Goal: Task Accomplishment & Management: Use online tool/utility

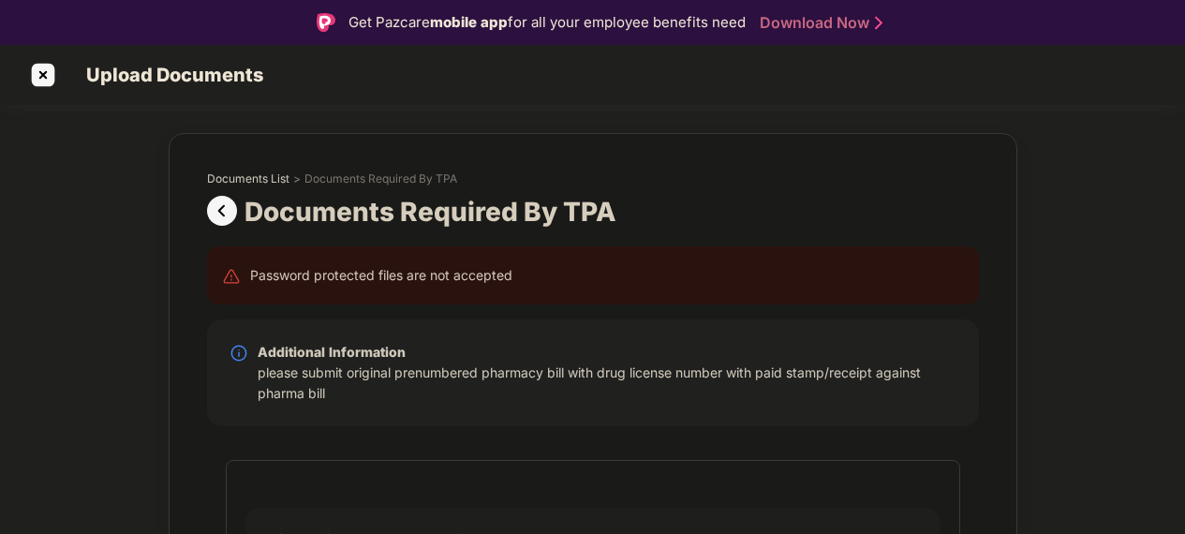
select select "**********"
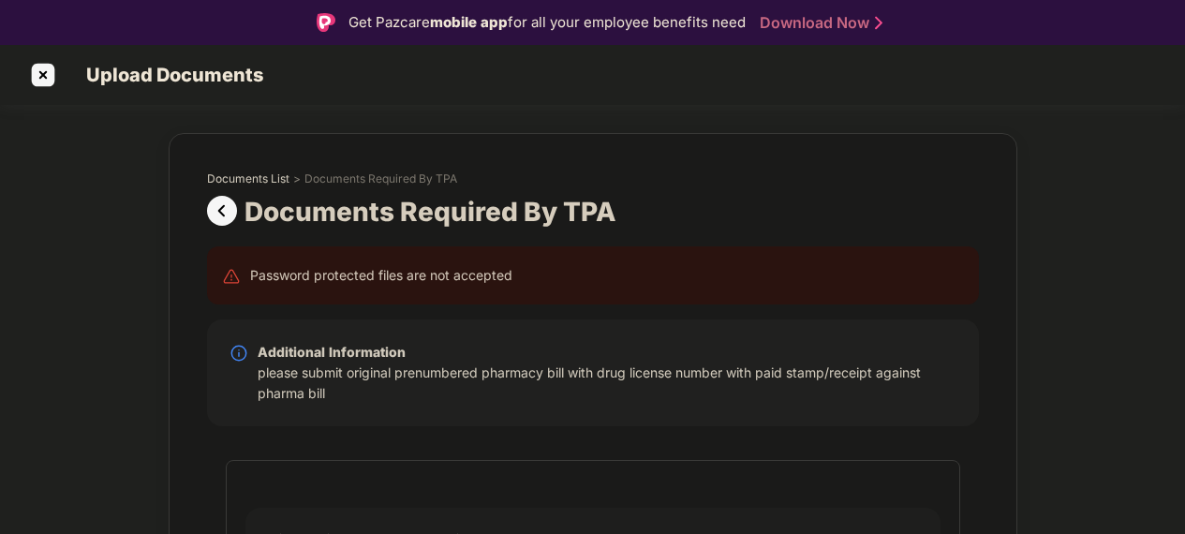
select select "**********"
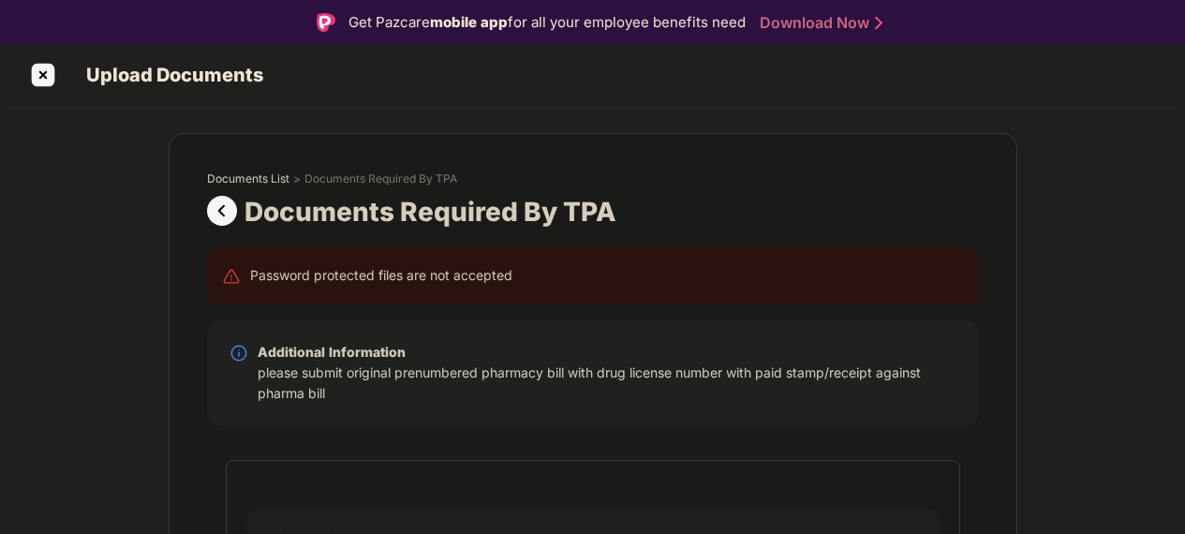
select select "**********"
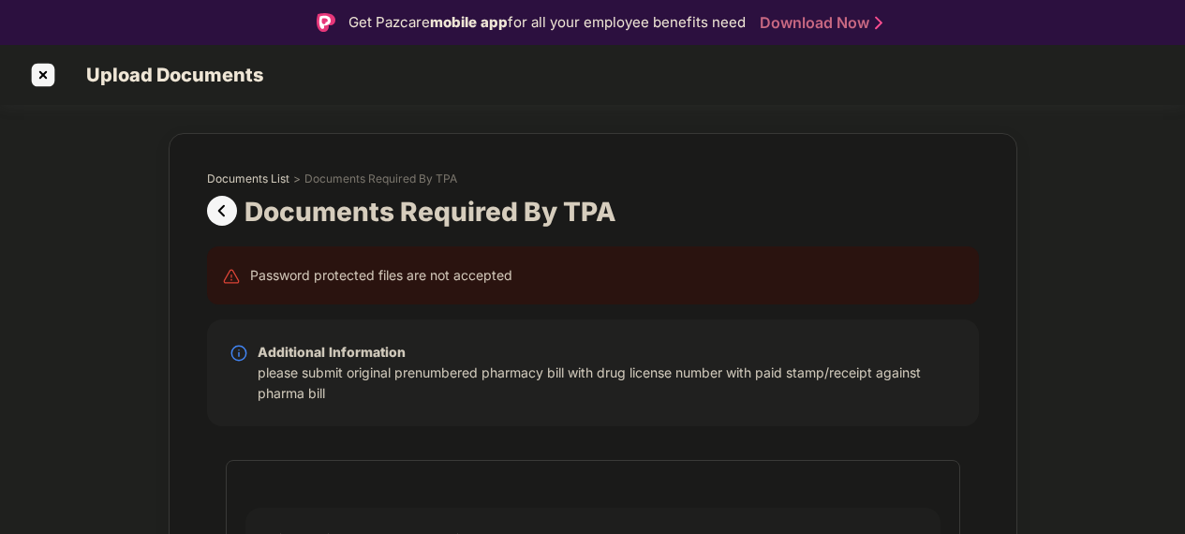
select select "**********"
